Goal: Obtain resource: Download file/media

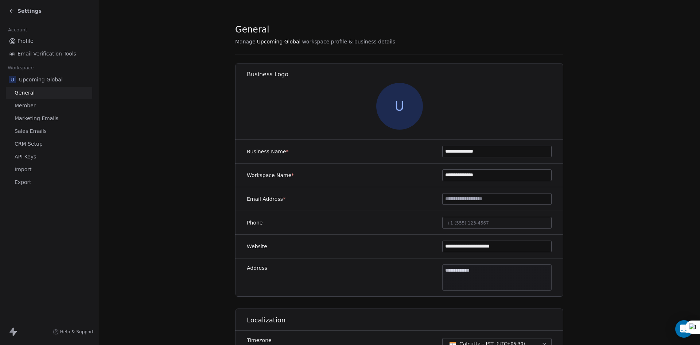
click at [25, 12] on span "Settings" at bounding box center [30, 10] width 24 height 7
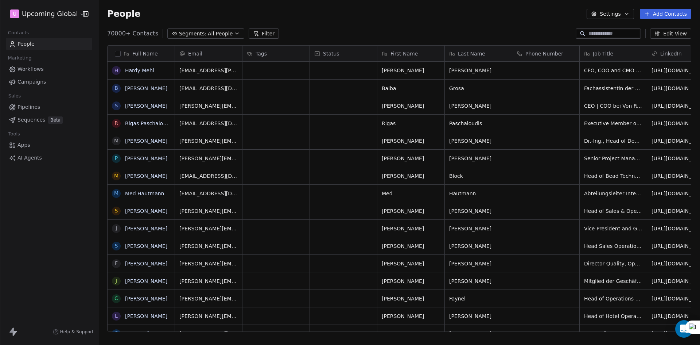
scroll to position [298, 596]
click at [193, 36] on span "Segments:" at bounding box center [192, 34] width 27 height 8
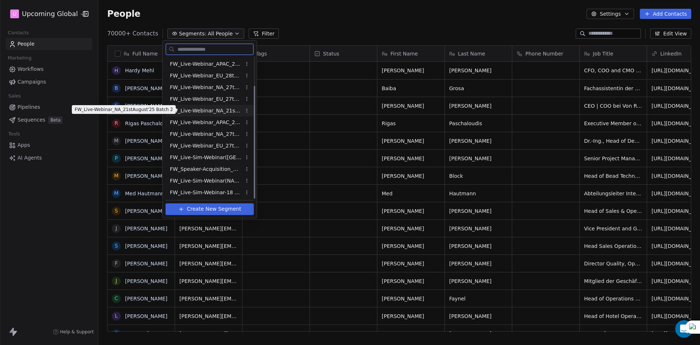
scroll to position [36, 0]
click at [211, 181] on span "FW_Live-Sim-Webinar(NA)26thAugust'2025" at bounding box center [205, 180] width 71 height 8
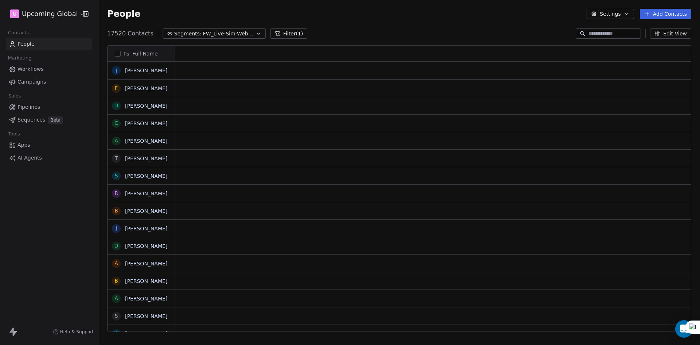
scroll to position [6, 6]
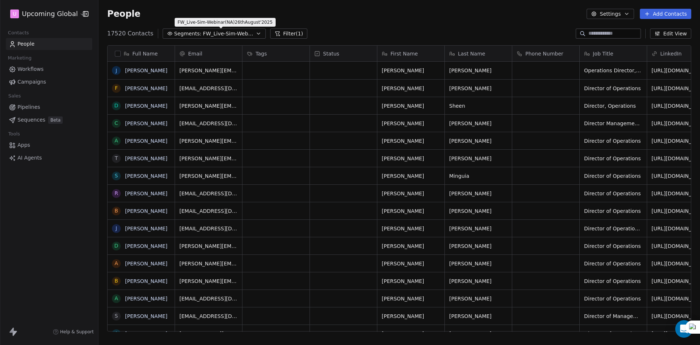
click at [215, 34] on span "FW_Live-Sim-Webinar(NA)26thAugust'2025" at bounding box center [228, 34] width 51 height 8
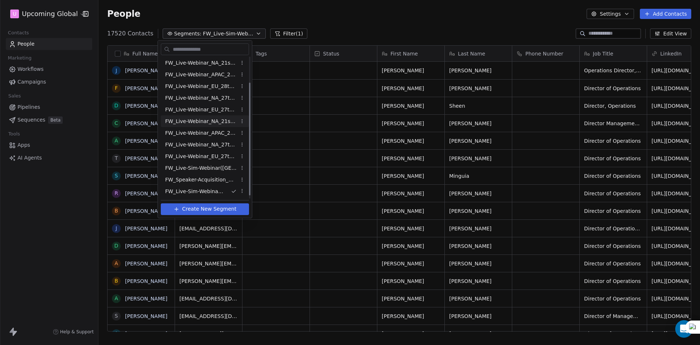
scroll to position [36, 0]
click at [356, 34] on html "U Upcoming Global Contacts People Marketing Workflows Campaigns Sales Pipelines…" at bounding box center [350, 172] width 700 height 345
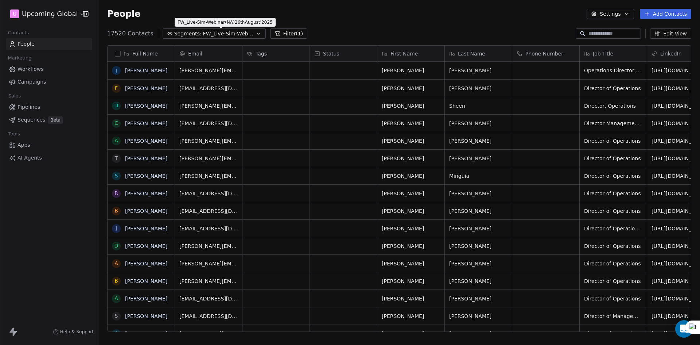
click at [205, 34] on span "FW_Live-Sim-Webinar(NA)26thAugust'2025" at bounding box center [228, 34] width 51 height 8
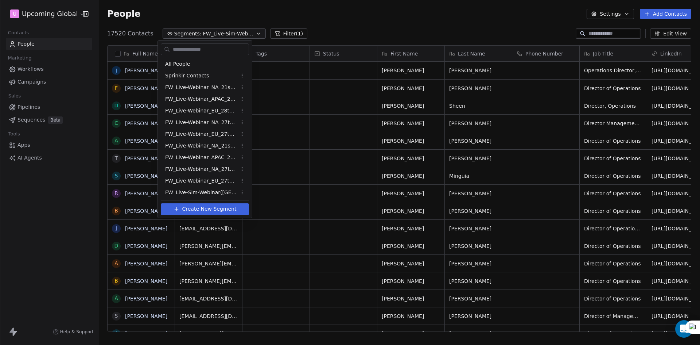
scroll to position [24, 0]
click at [306, 18] on html "U Upcoming Global Contacts People Marketing Workflows Campaigns Sales Pipelines…" at bounding box center [350, 172] width 700 height 345
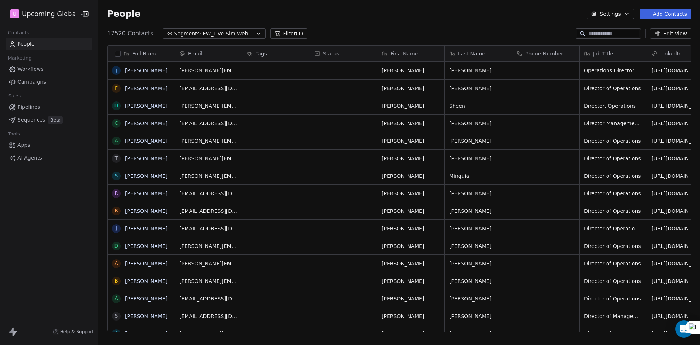
click at [118, 52] on button "button" at bounding box center [118, 54] width 6 height 6
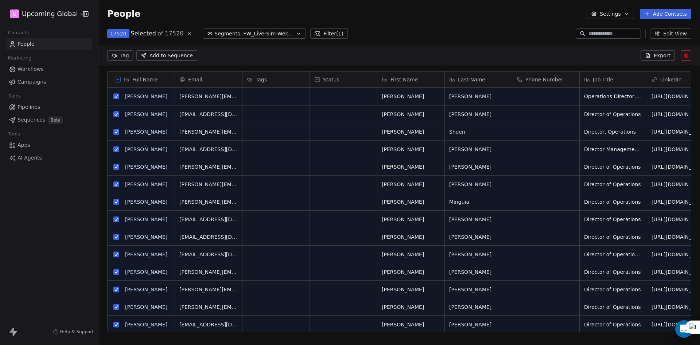
drag, startPoint x: 661, startPoint y: 54, endPoint x: 645, endPoint y: 54, distance: 16.4
click at [661, 54] on span "Export" at bounding box center [662, 55] width 17 height 7
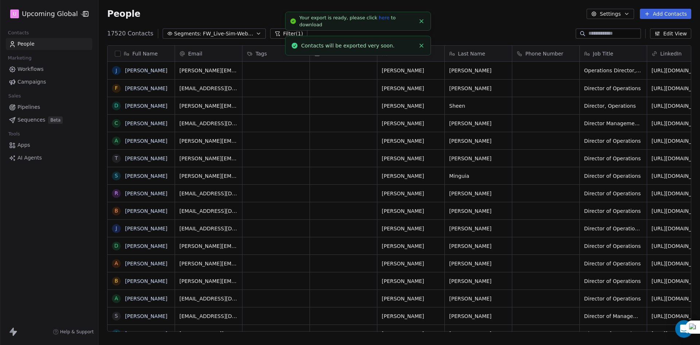
click at [379, 20] on link "here" at bounding box center [384, 17] width 11 height 5
